Goal: Task Accomplishment & Management: Use online tool/utility

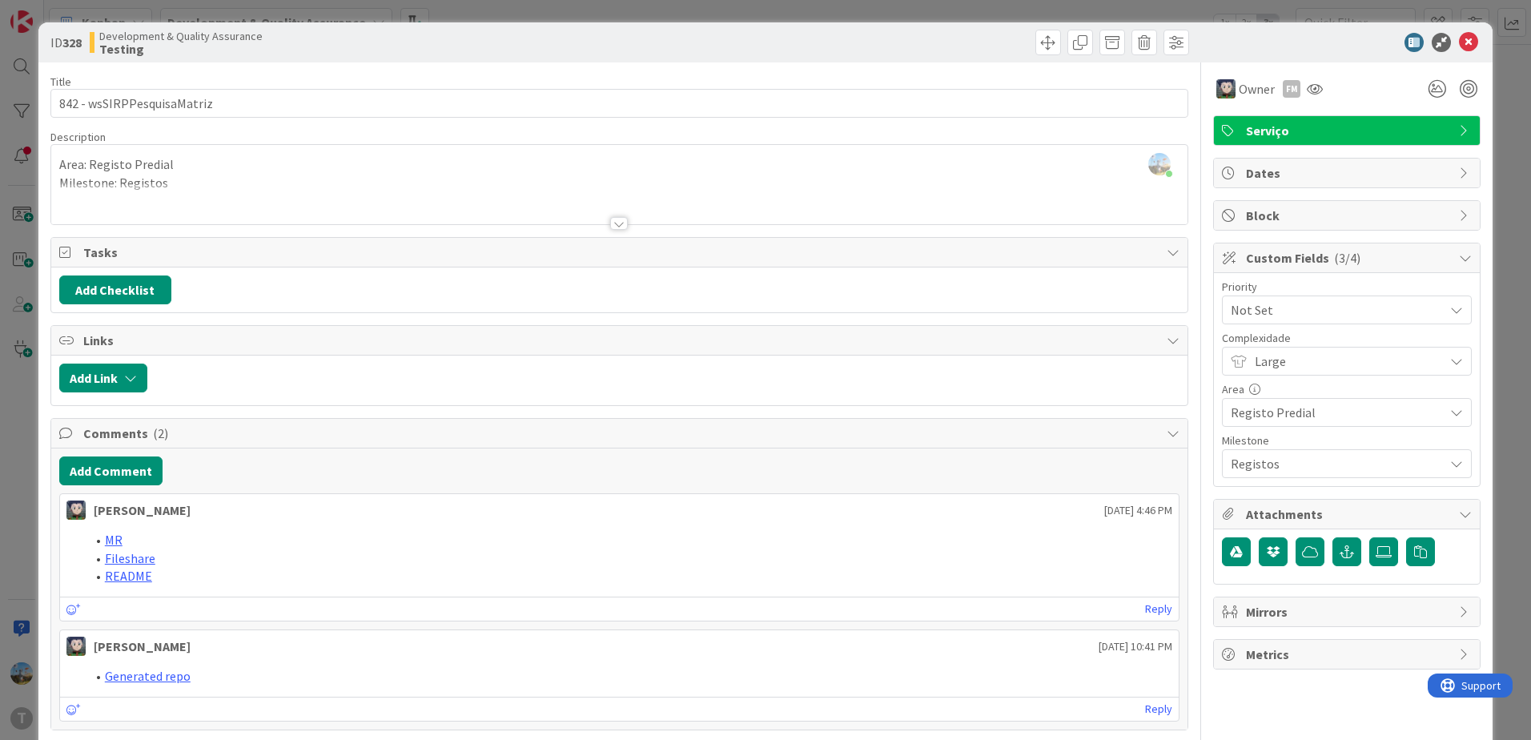
scroll to position [240, 0]
click at [1459, 43] on icon at bounding box center [1468, 42] width 19 height 19
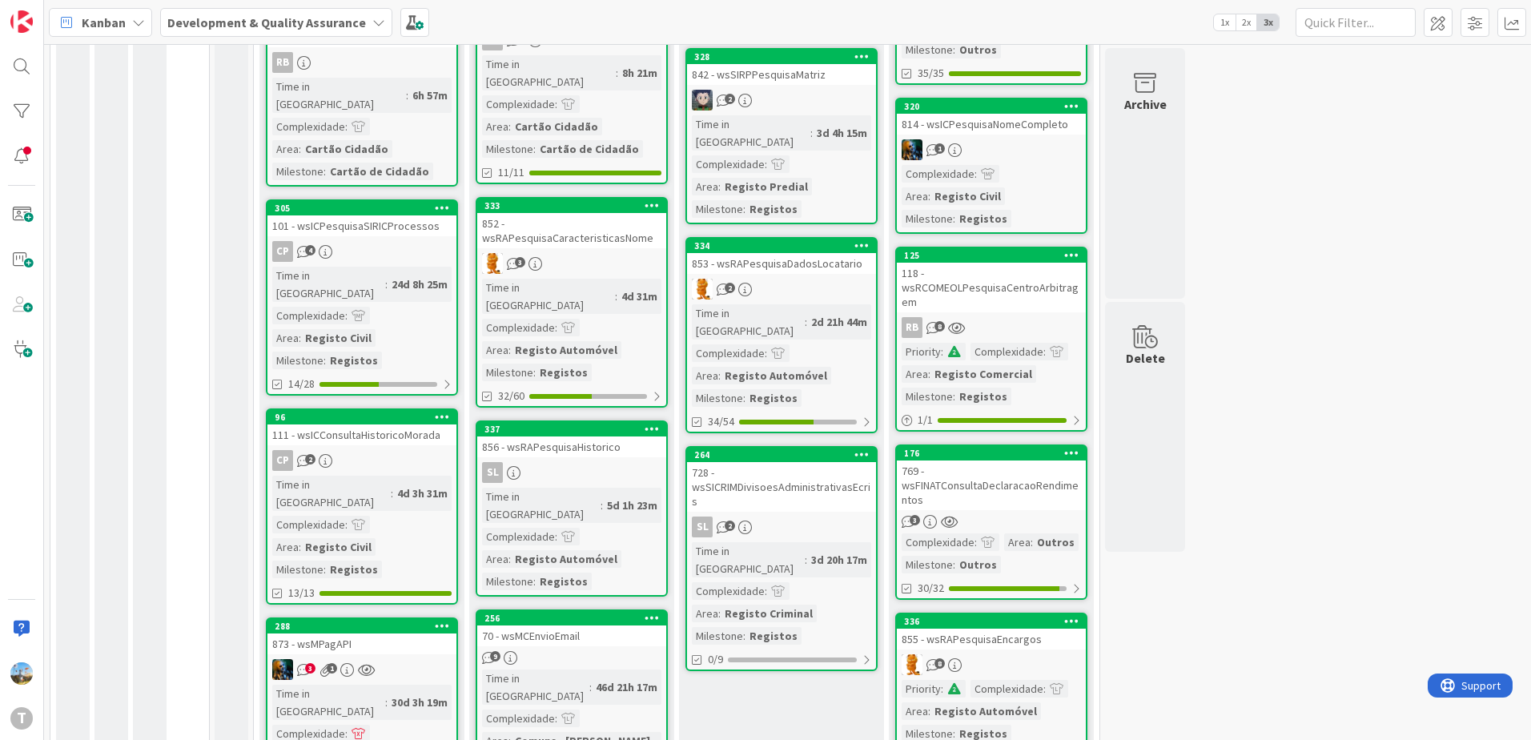
scroll to position [481, 0]
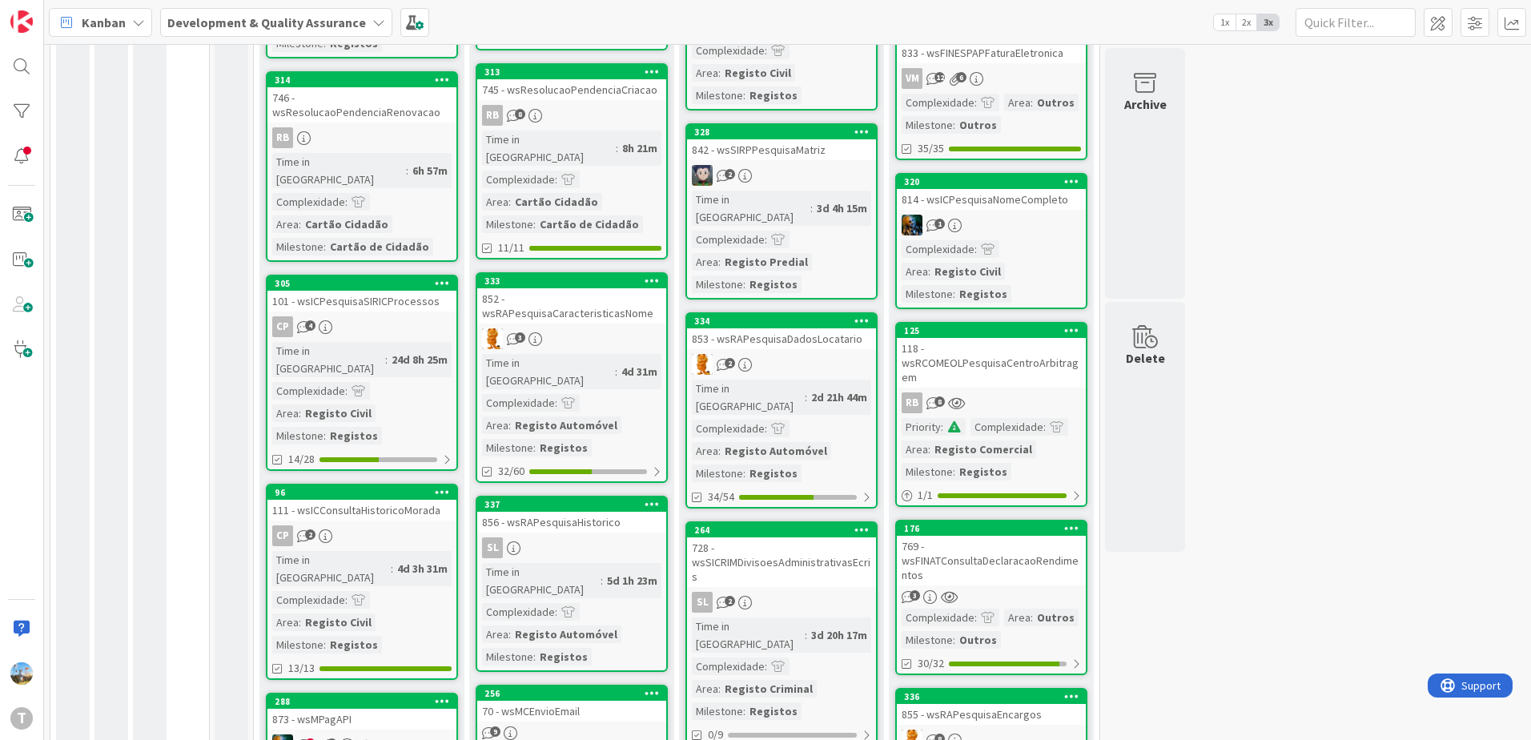
drag, startPoint x: 808, startPoint y: 316, endPoint x: 769, endPoint y: 300, distance: 42.7
click at [769, 312] on link "334 853 - wsRAPesquisaDadosLocatario 2 Time in Column : 2d 21h 44m Complexidade…" at bounding box center [782, 410] width 192 height 196
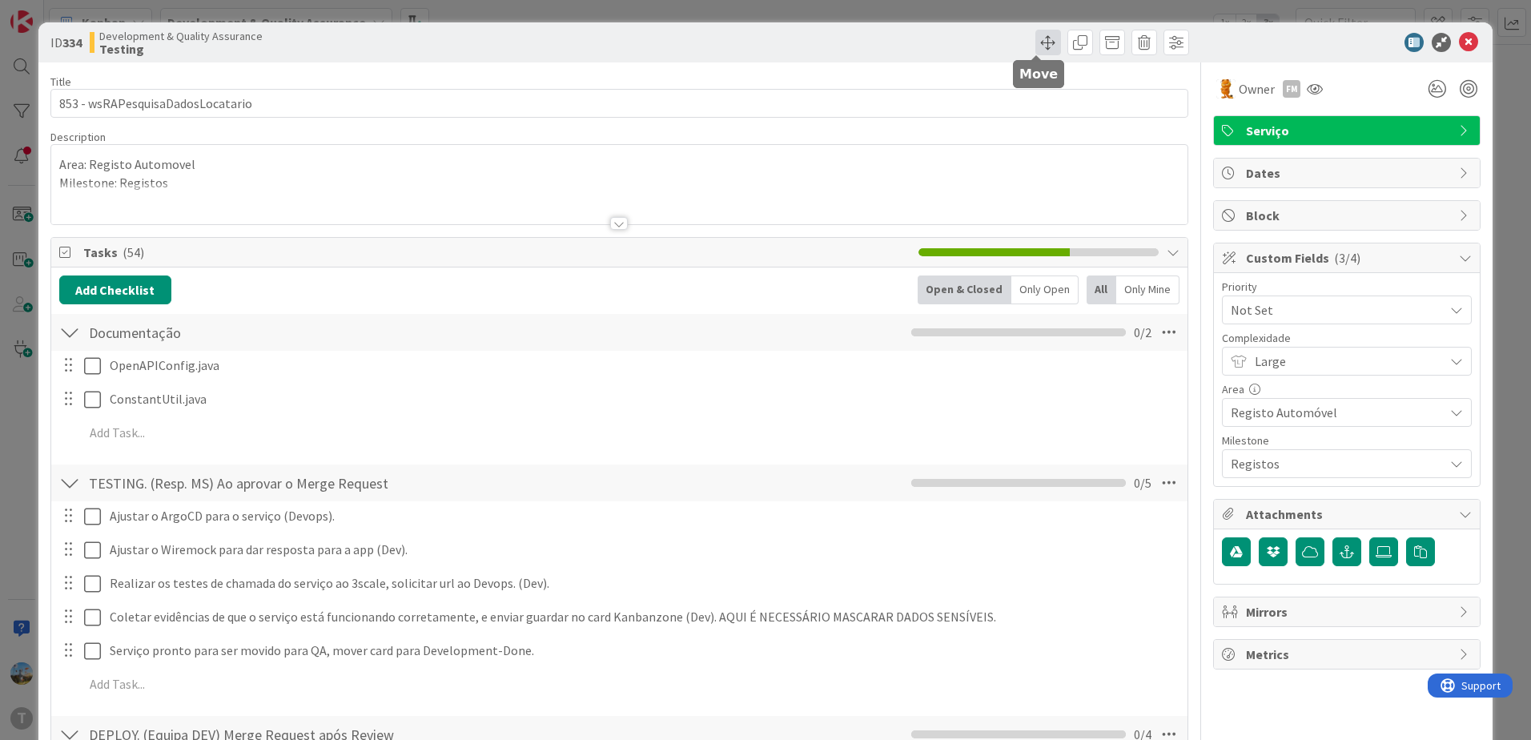
click at [1047, 42] on span at bounding box center [1049, 43] width 26 height 26
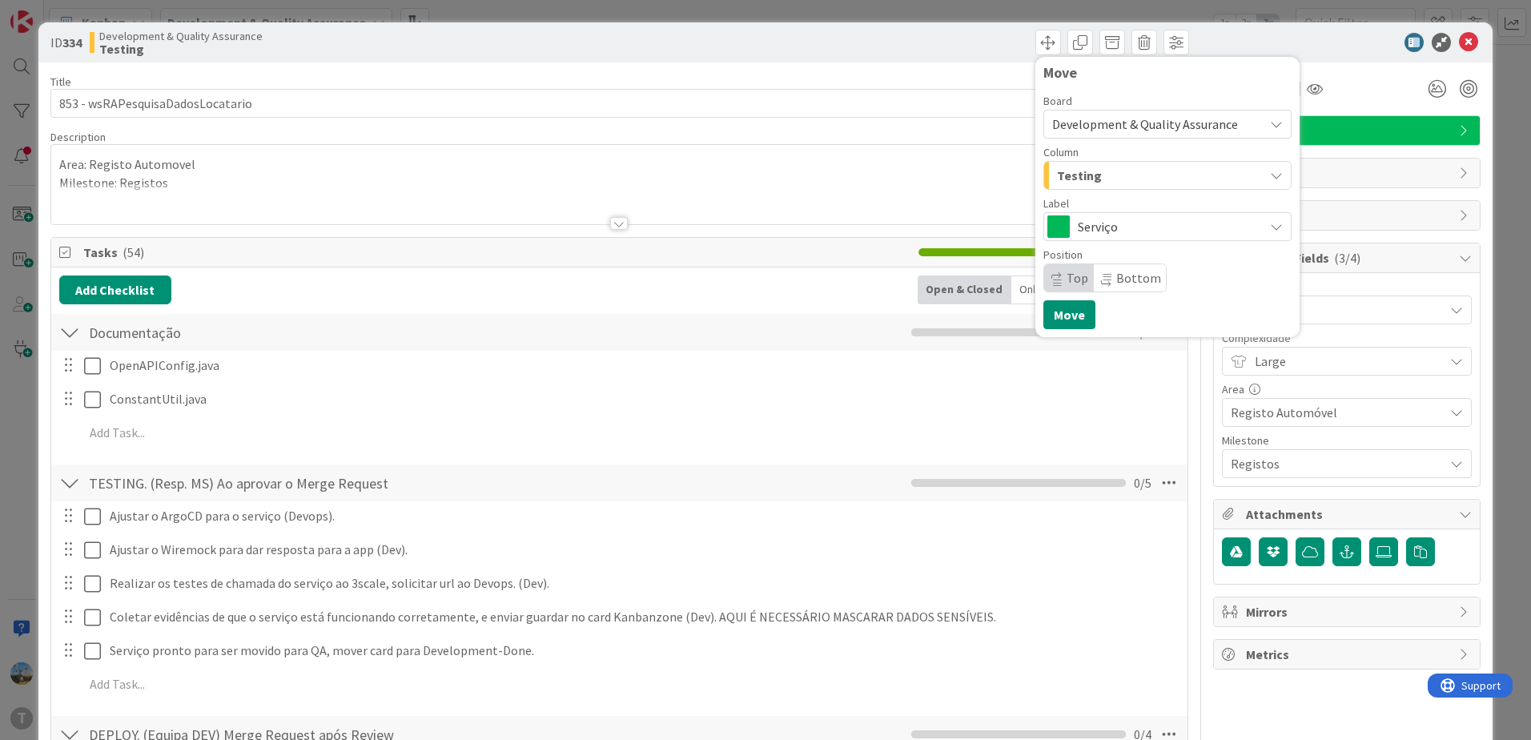
click at [1103, 187] on div "Testing" at bounding box center [1158, 176] width 211 height 26
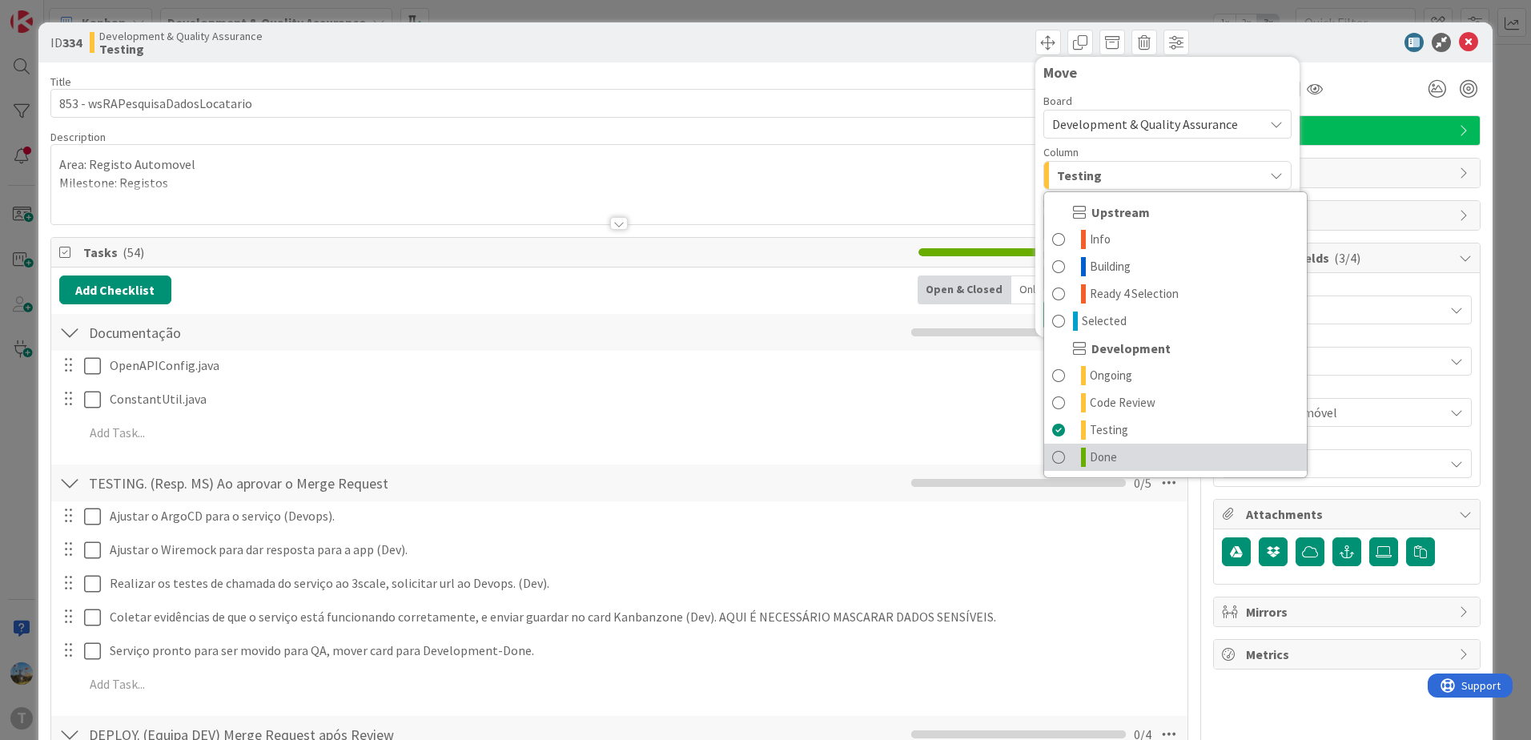
click at [1092, 455] on span "Done" at bounding box center [1103, 457] width 27 height 19
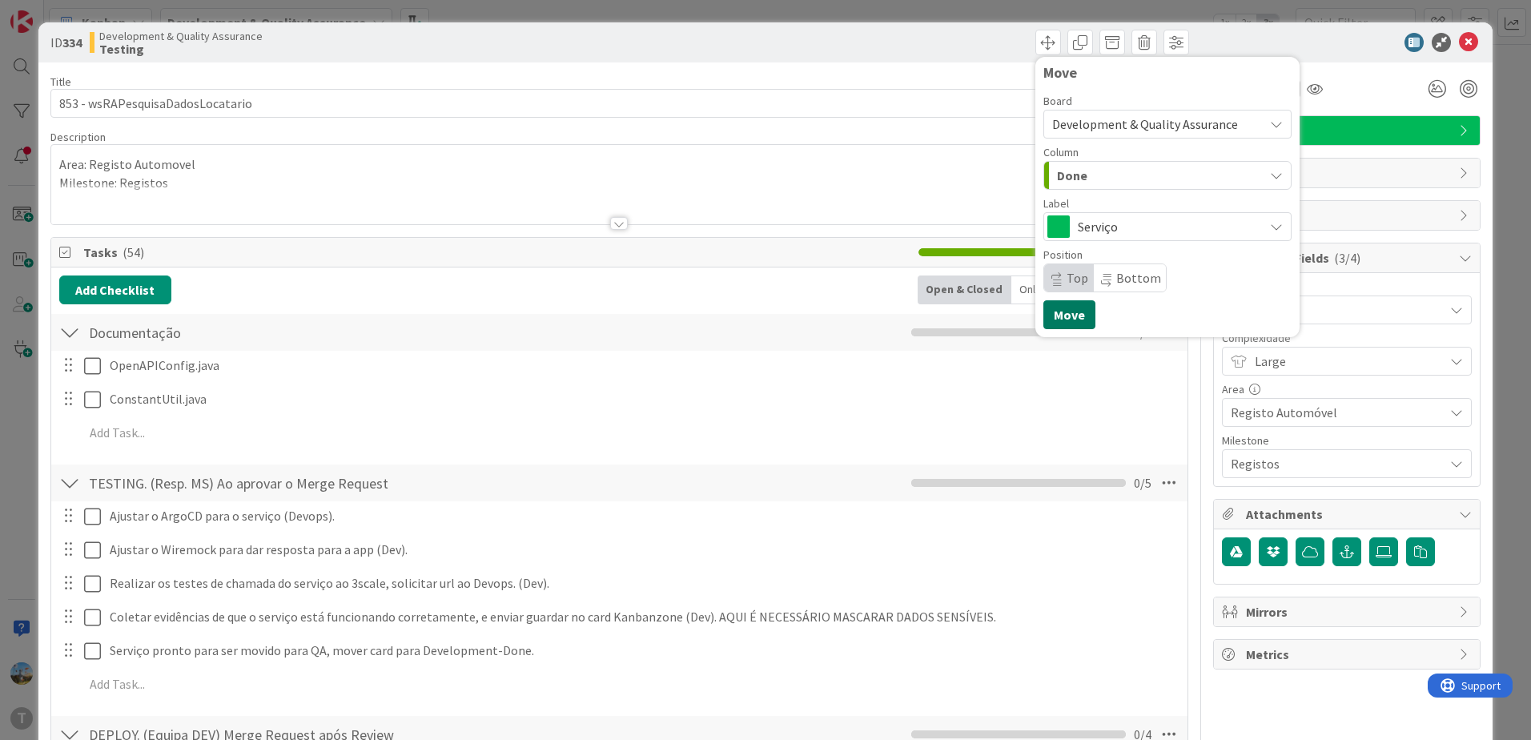
click at [1057, 315] on button "Move" at bounding box center [1070, 314] width 52 height 29
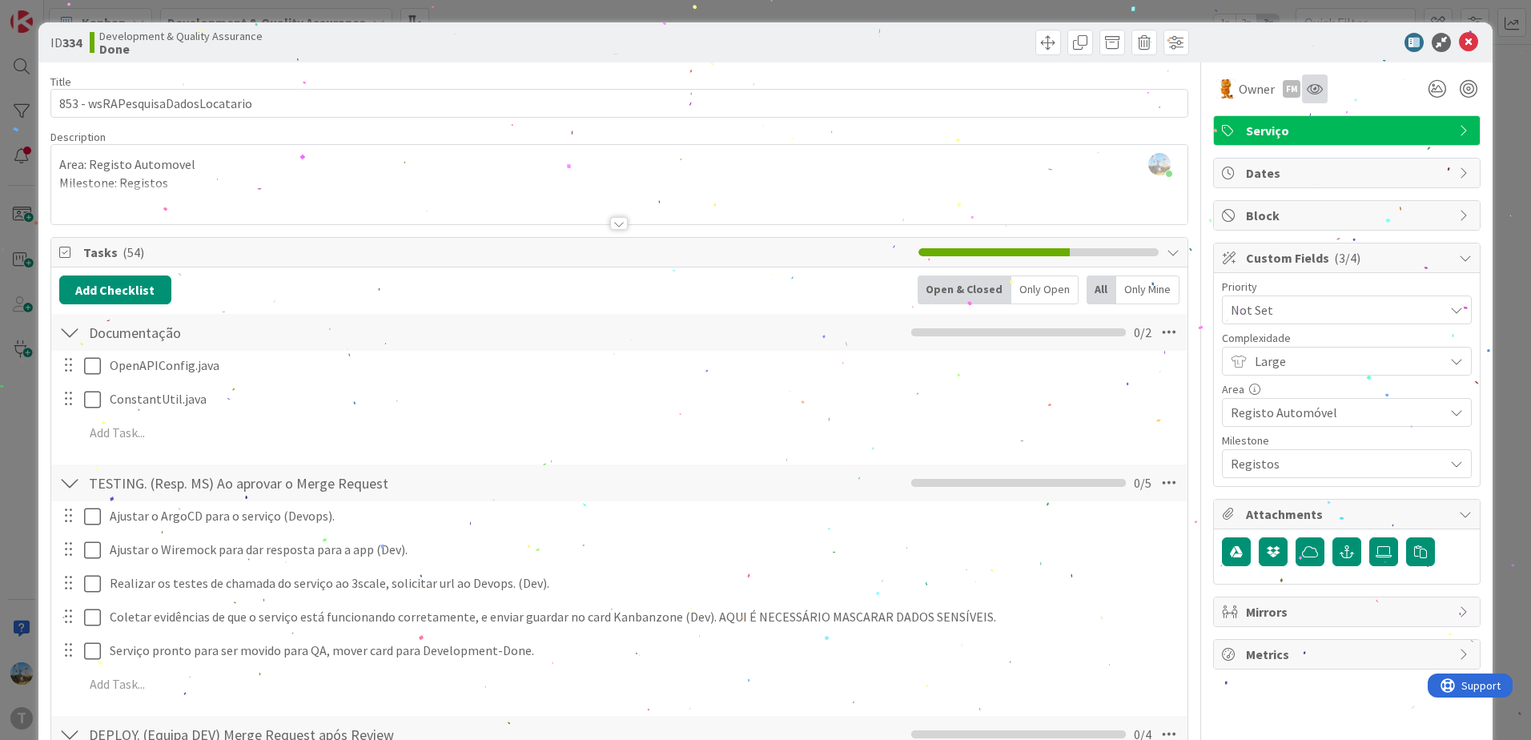
click at [1302, 84] on div at bounding box center [1315, 88] width 26 height 29
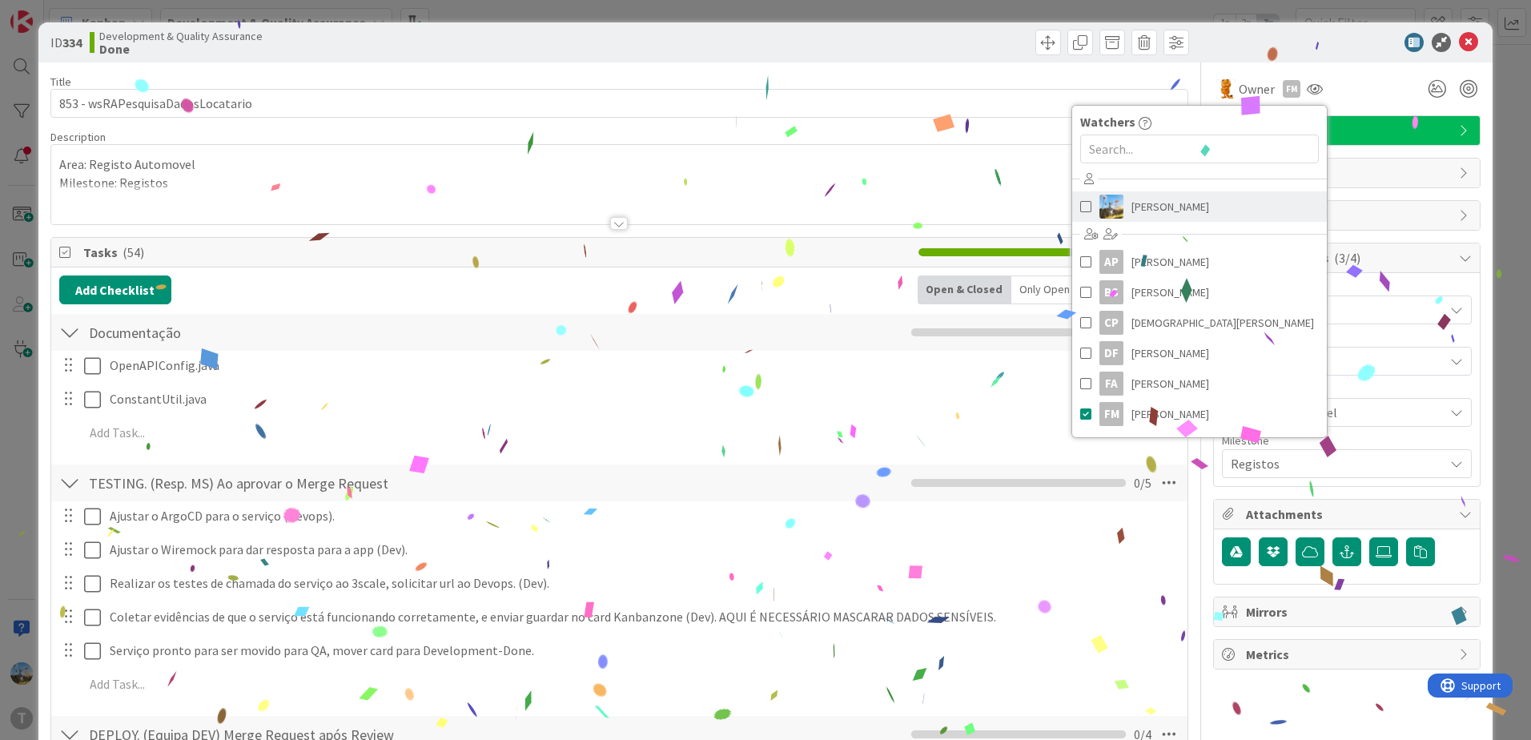
click at [1118, 213] on link "[PERSON_NAME]" at bounding box center [1199, 206] width 255 height 30
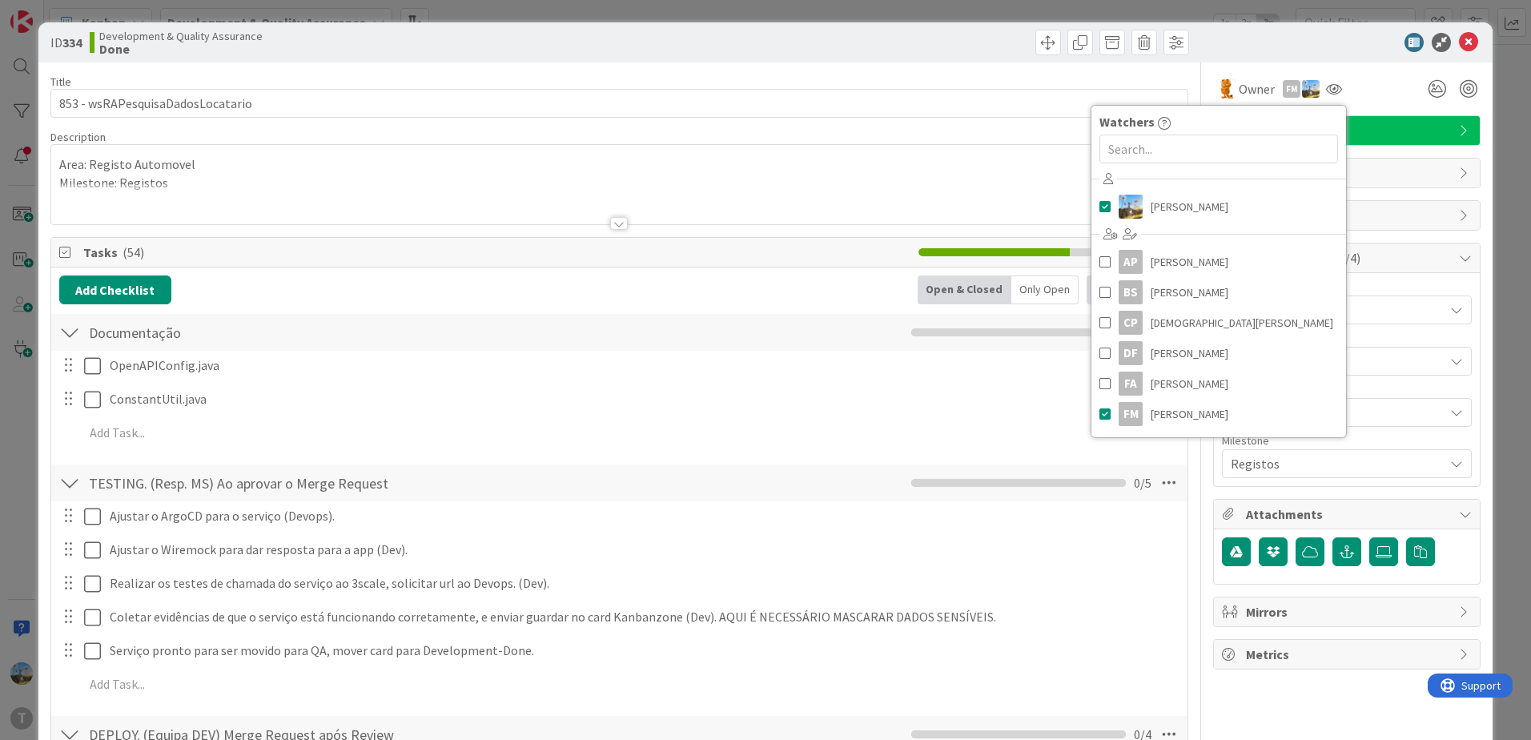
click at [1359, 54] on div "ID 334 Development & Quality Assurance Done Move Move" at bounding box center [765, 42] width 1454 height 40
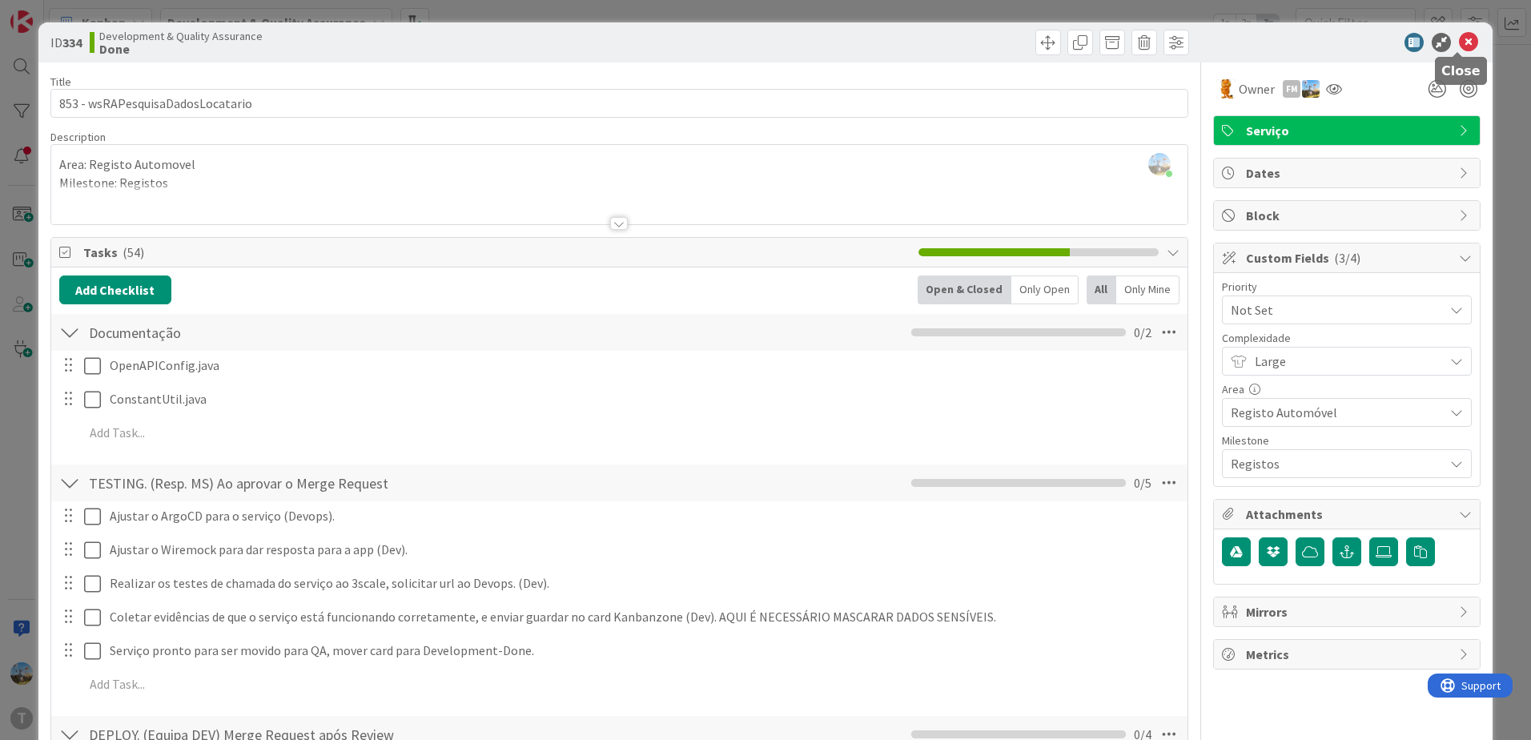
click at [1459, 40] on icon at bounding box center [1468, 42] width 19 height 19
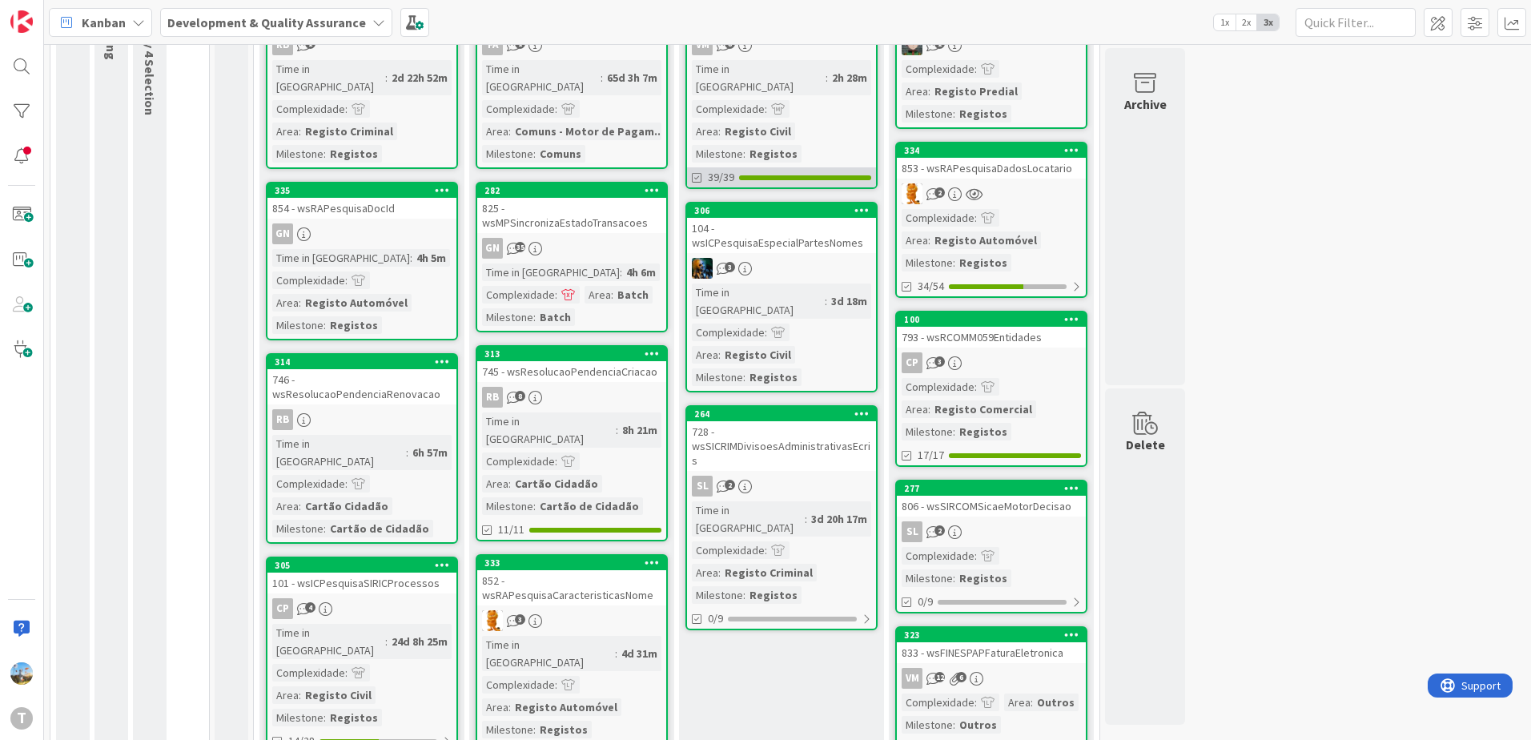
scroll to position [160, 0]
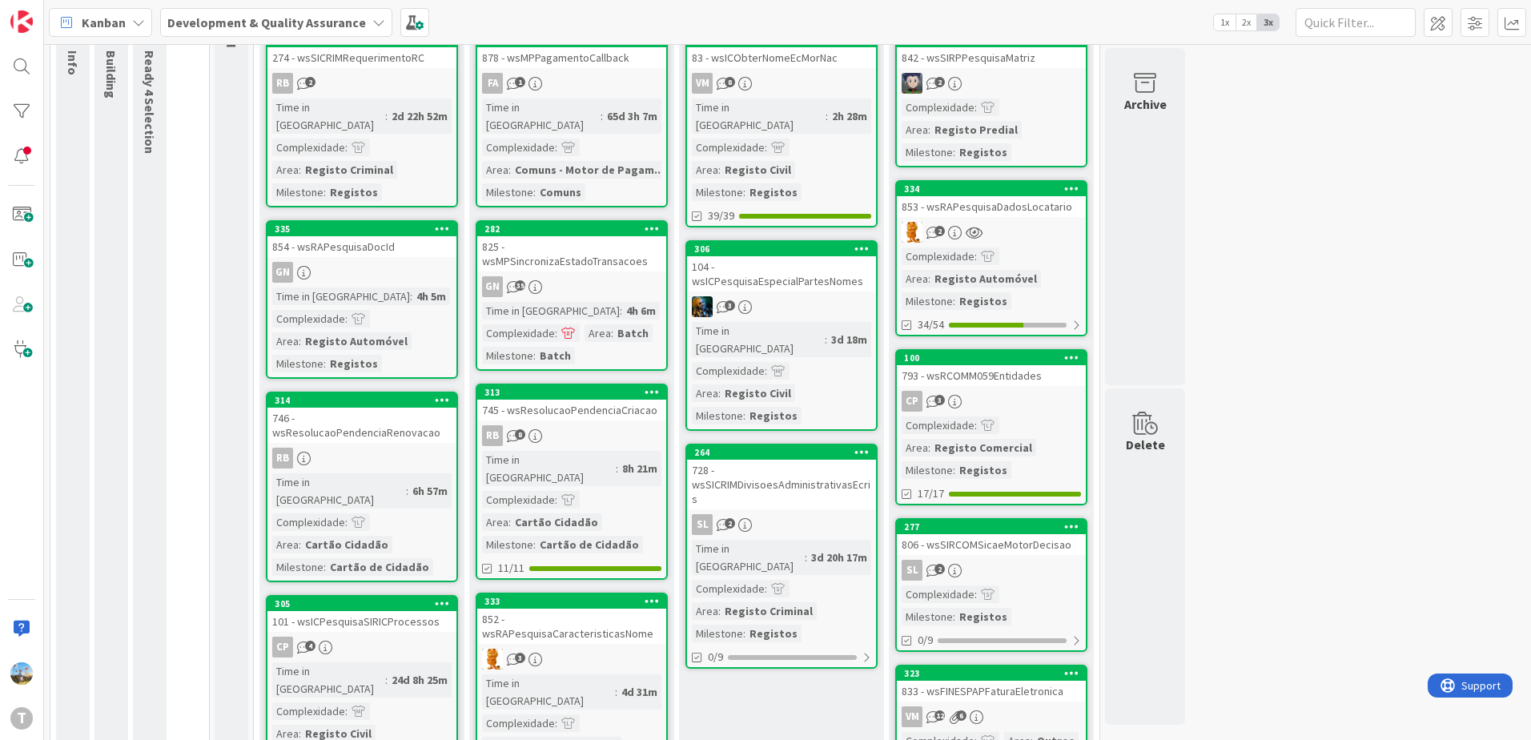
click at [827, 331] on div "3d 18m" at bounding box center [849, 340] width 44 height 18
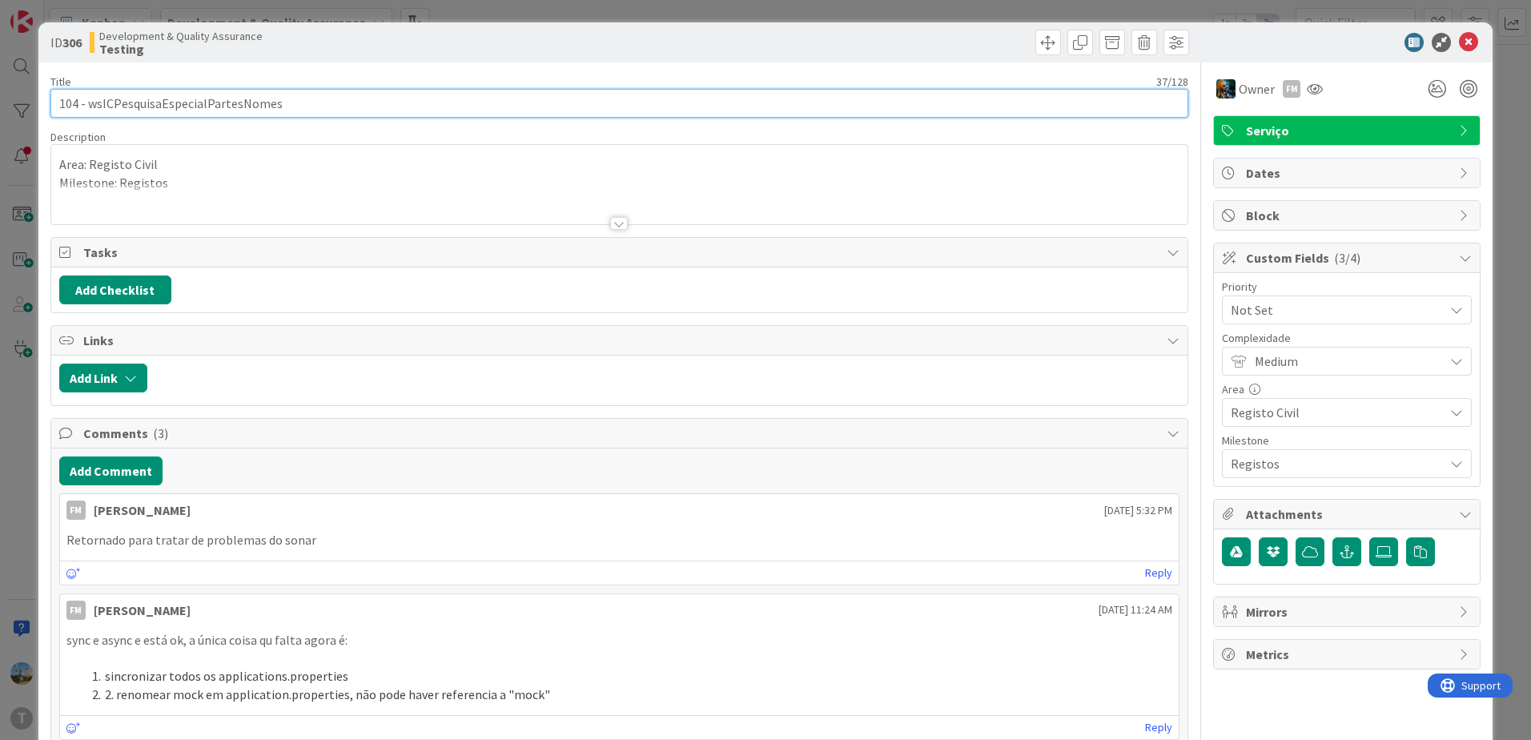
drag, startPoint x: 276, startPoint y: 99, endPoint x: 90, endPoint y: 96, distance: 186.6
click at [90, 96] on input "104 - wsICPesquisaEspecialPartesNomes" at bounding box center [619, 103] width 1138 height 29
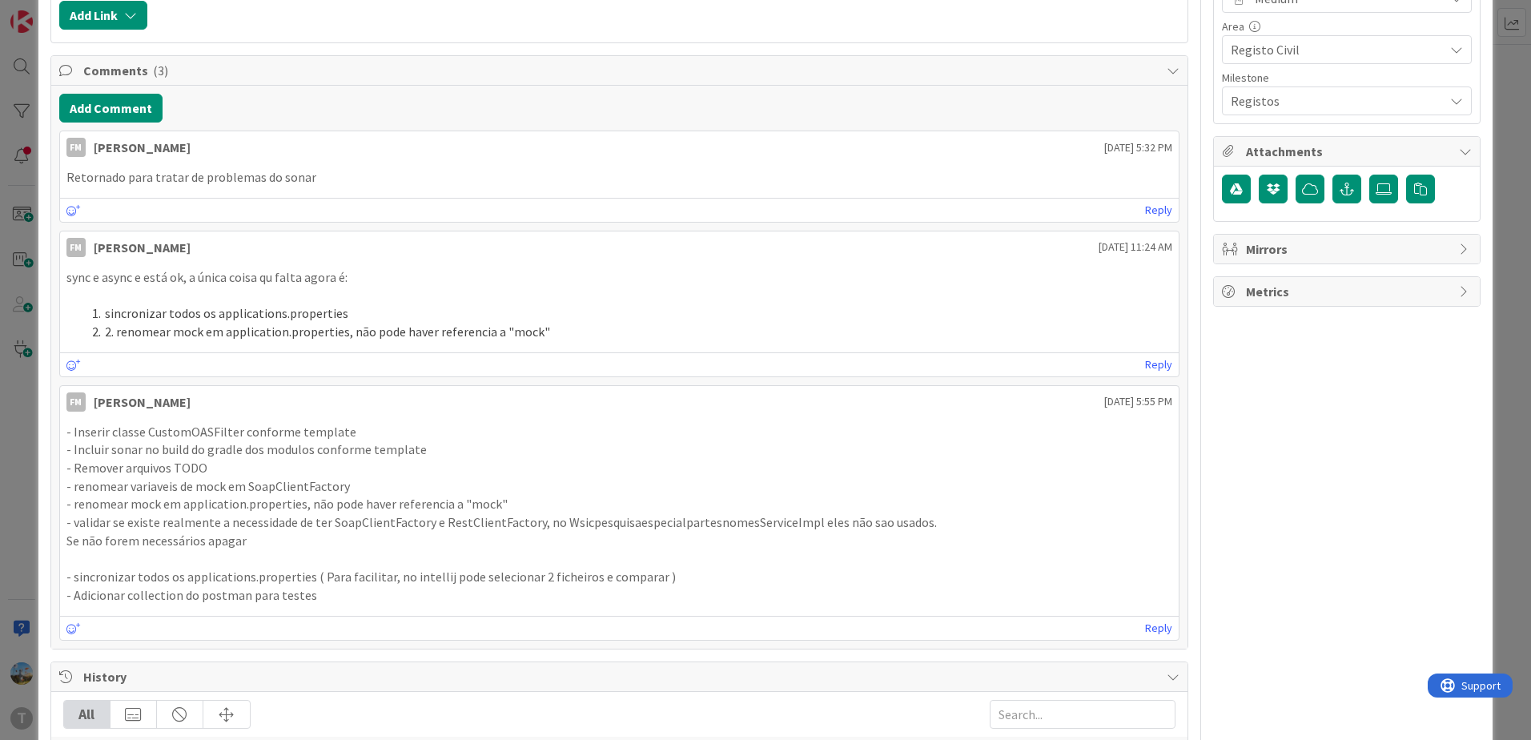
scroll to position [400, 0]
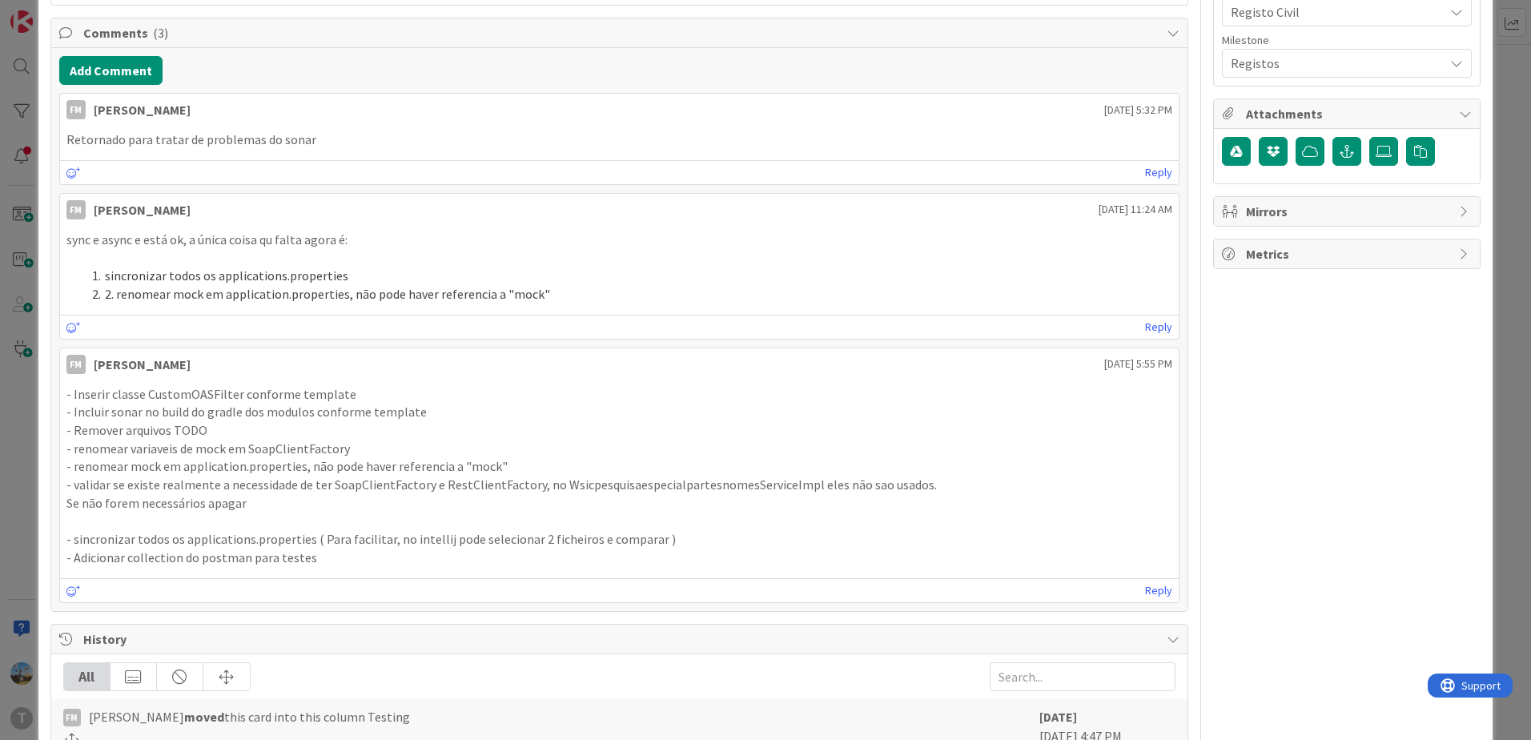
click at [880, 507] on p "Se não forem necessários apagar" at bounding box center [619, 503] width 1106 height 18
click at [10, 513] on div "ID 306 Development & Quality Assurance Testing Title 37 / 128 104 - wsICPesquis…" at bounding box center [765, 370] width 1531 height 740
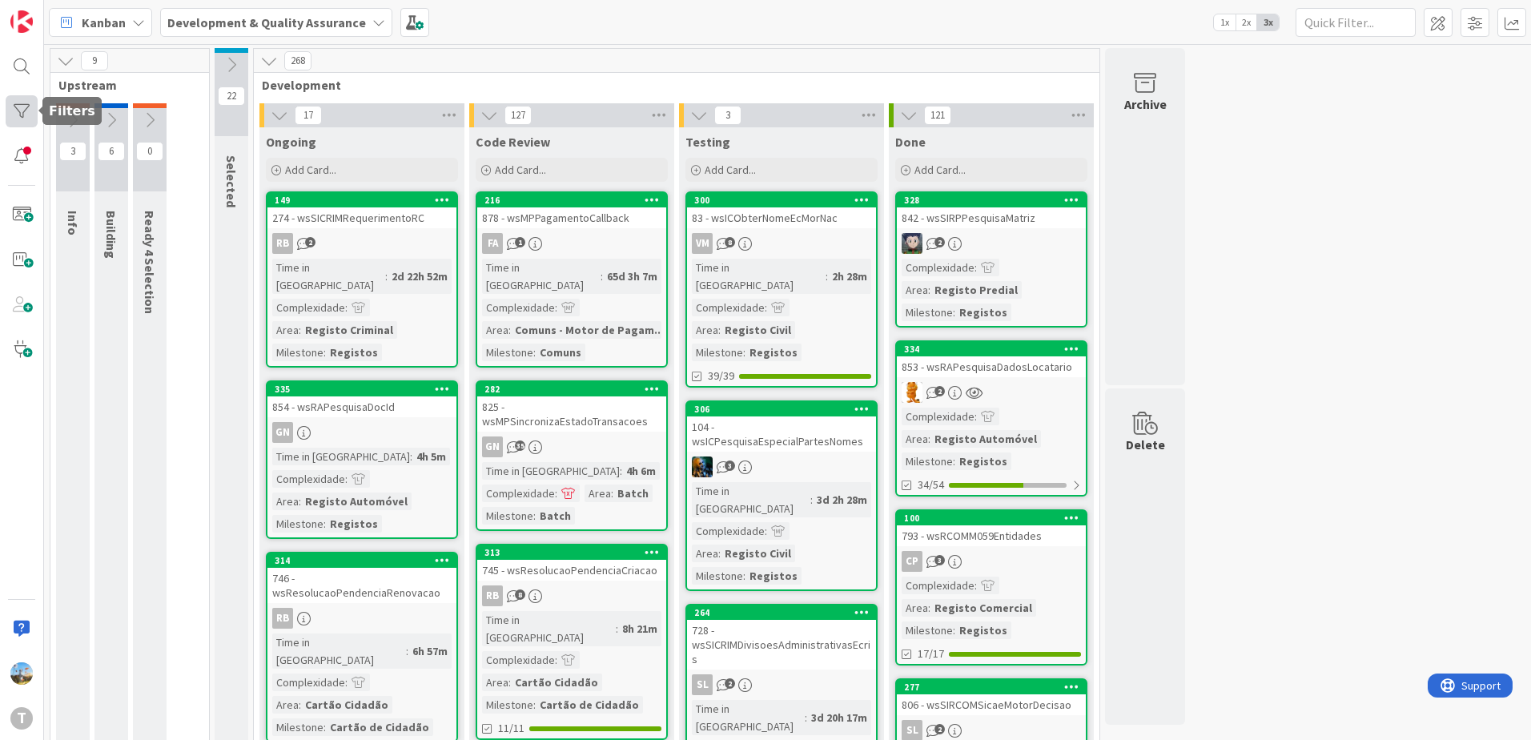
click at [10, 111] on div at bounding box center [22, 111] width 32 height 32
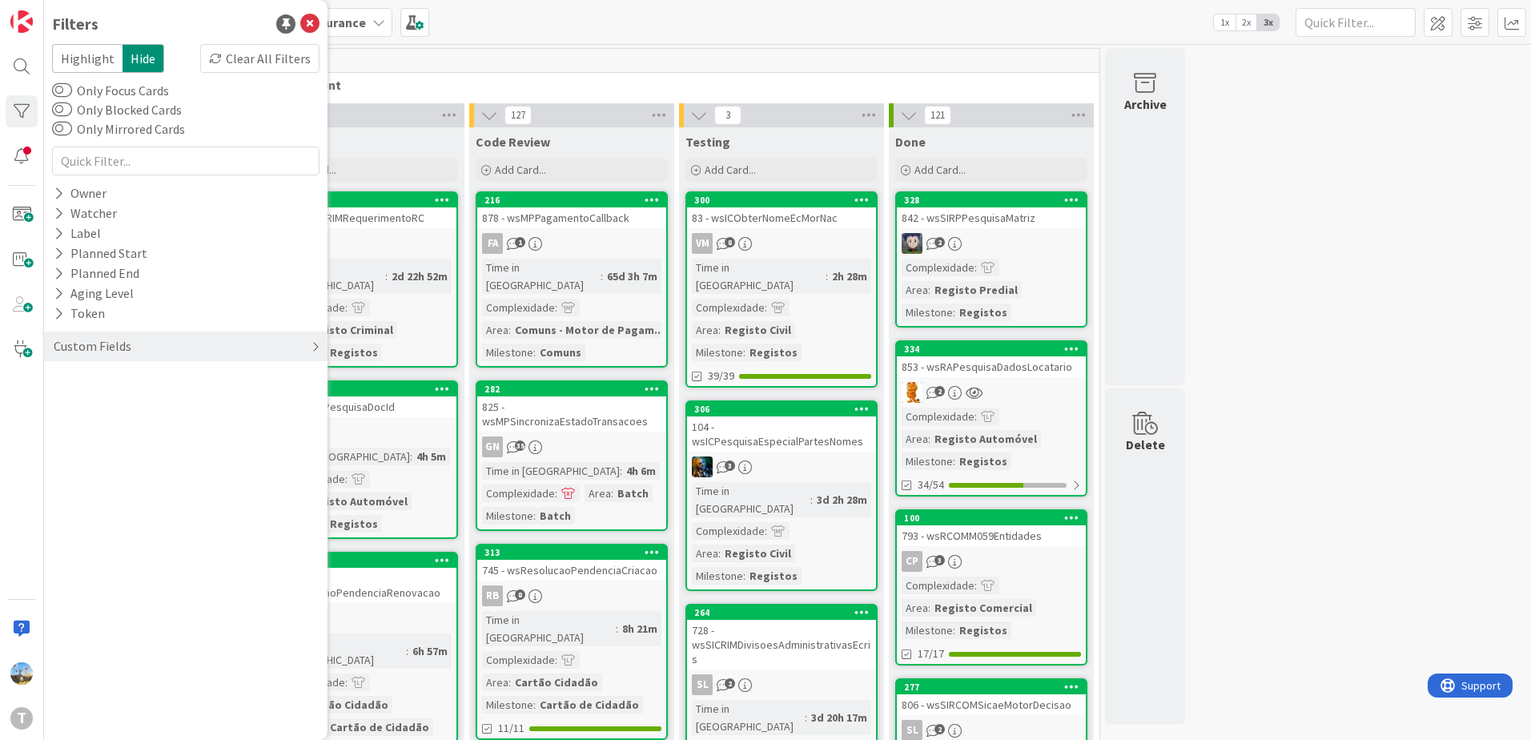
click at [111, 376] on div "Filters Highlight Hide Clear All Filters Only Focus Cards Only Blocked Cards On…" at bounding box center [186, 370] width 284 height 740
click at [109, 336] on div "Custom Fields" at bounding box center [186, 347] width 284 height 30
click at [127, 376] on div "Priority" at bounding box center [186, 379] width 284 height 20
click at [131, 402] on span "Critical" at bounding box center [104, 403] width 59 height 21
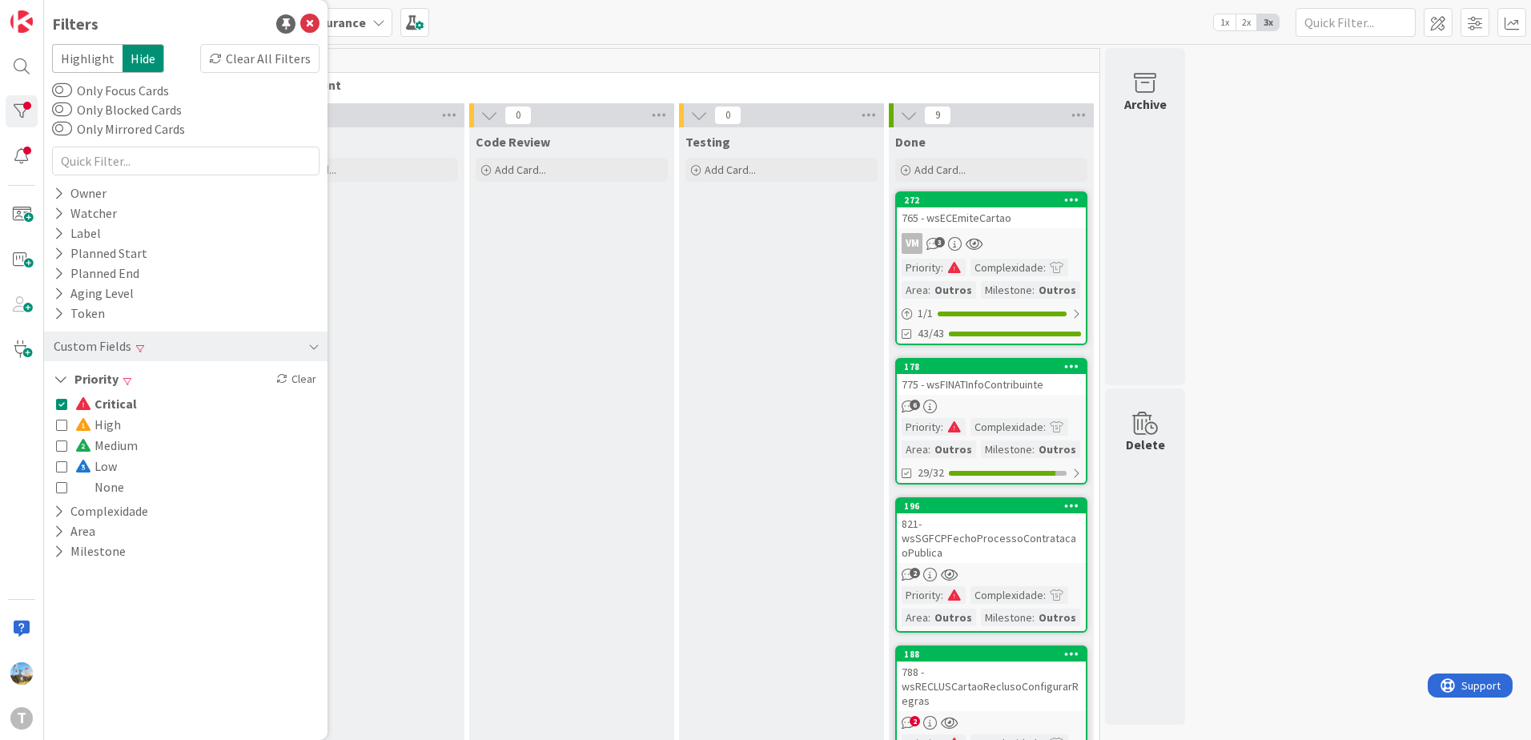
click at [65, 402] on icon at bounding box center [61, 403] width 11 height 11
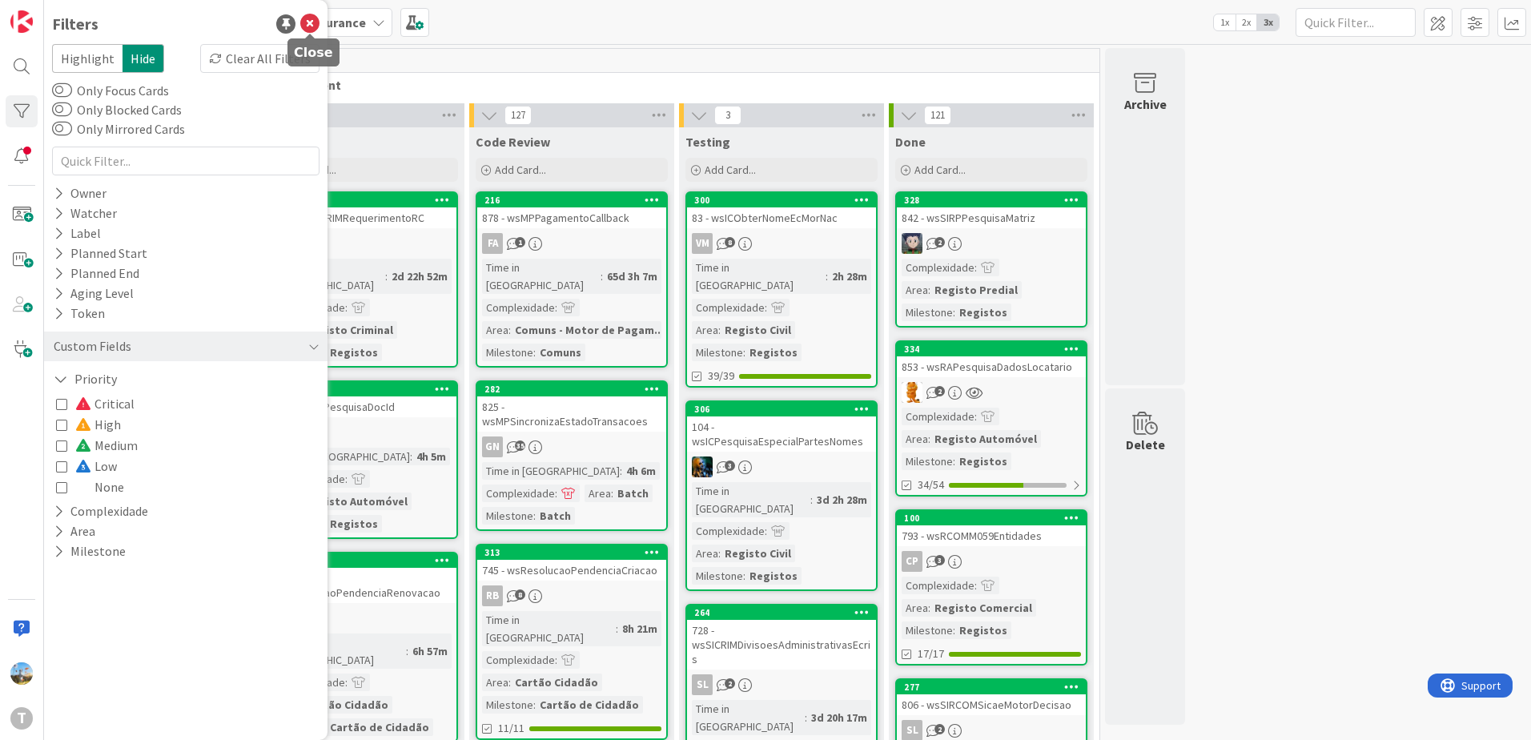
click at [308, 31] on icon at bounding box center [309, 23] width 19 height 19
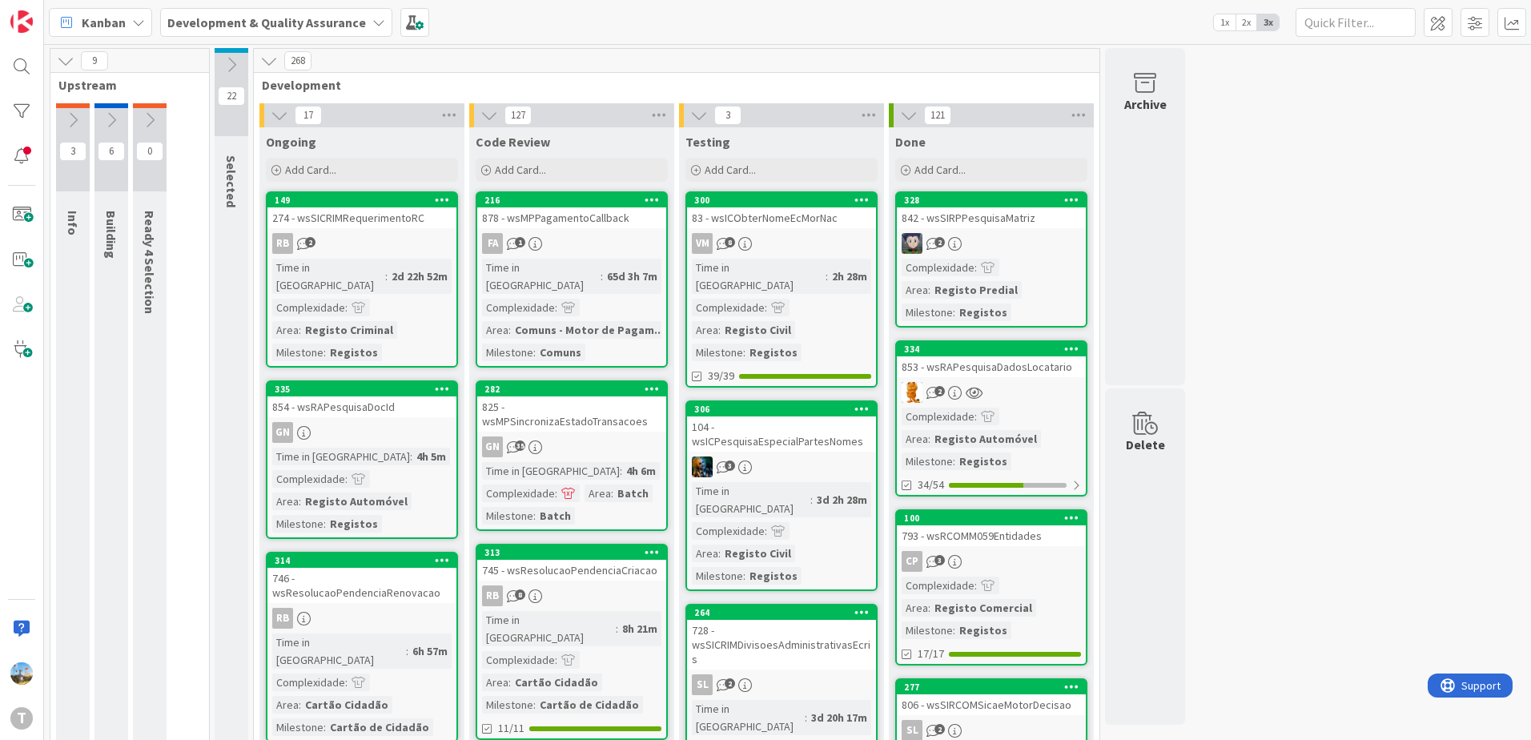
click at [795, 293] on div "Time in Column : 2h 28m Complexidade : Area : Registo Civil Milestone : Registos" at bounding box center [781, 310] width 179 height 103
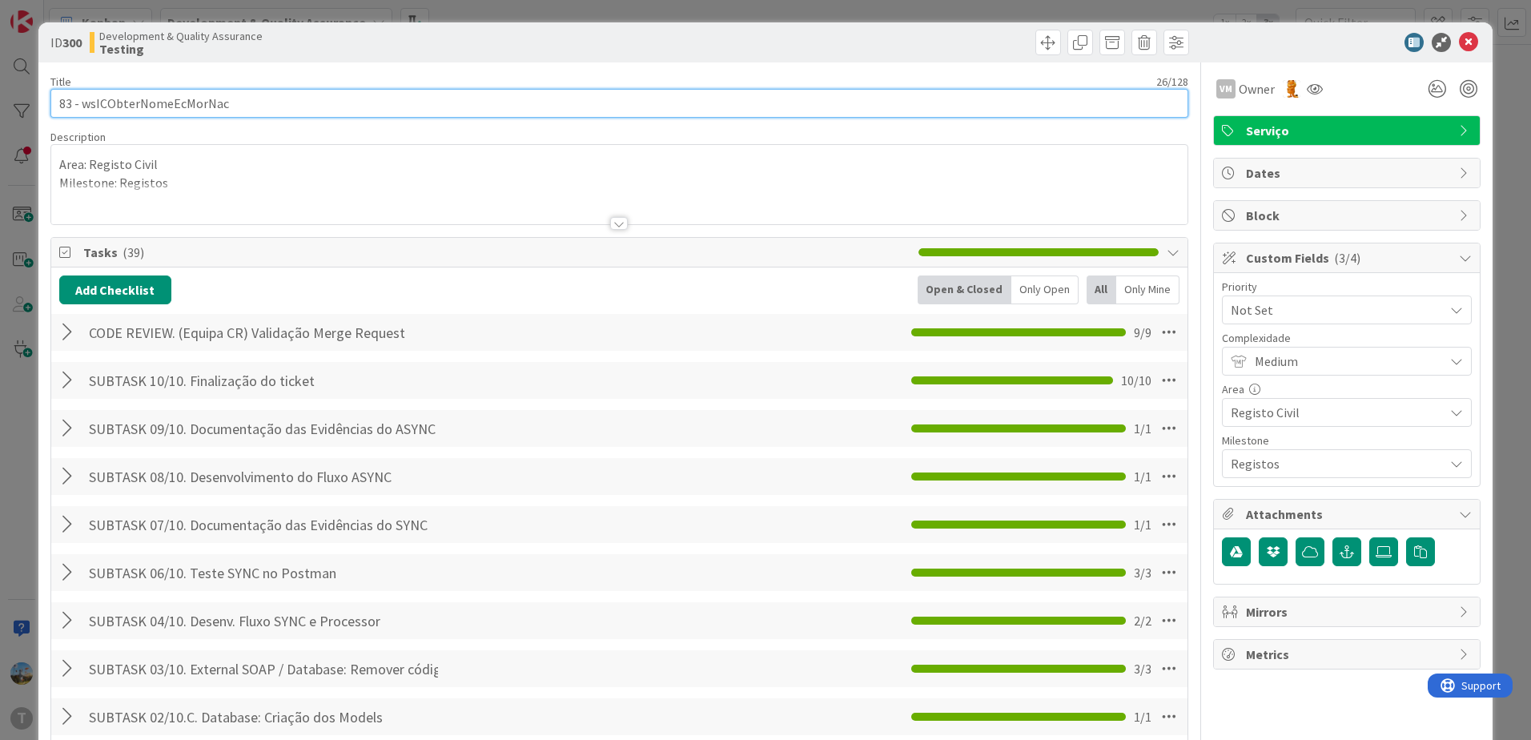
drag, startPoint x: 205, startPoint y: 103, endPoint x: 83, endPoint y: 104, distance: 121.7
click at [83, 104] on input "83 - wsICObterNomeEcMorNac" at bounding box center [619, 103] width 1138 height 29
